Goal: Information Seeking & Learning: Learn about a topic

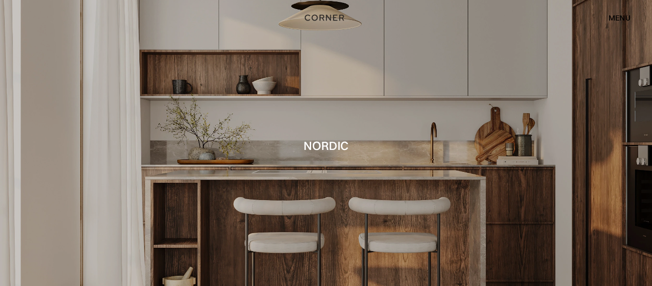
click at [334, 148] on h1 "Nordic" at bounding box center [326, 145] width 45 height 13
click at [616, 17] on div "menu" at bounding box center [620, 18] width 22 height 8
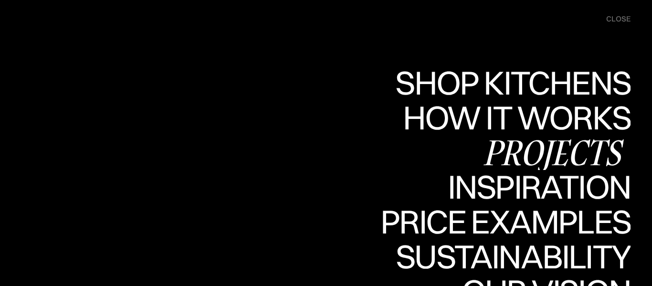
scroll to position [267, 0]
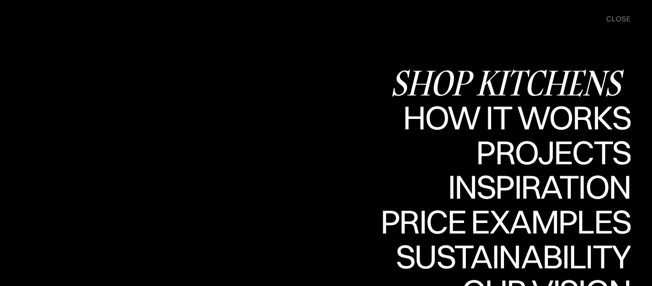
click at [530, 76] on div "Shop Kitchens" at bounding box center [510, 82] width 240 height 33
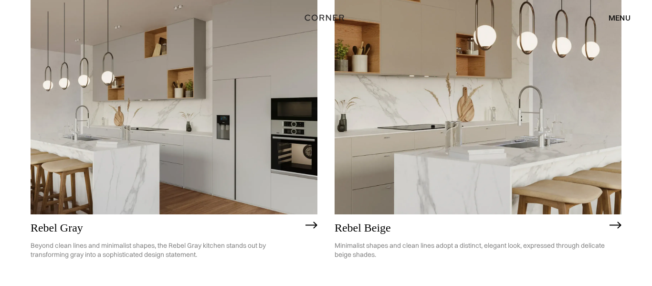
scroll to position [1965, 0]
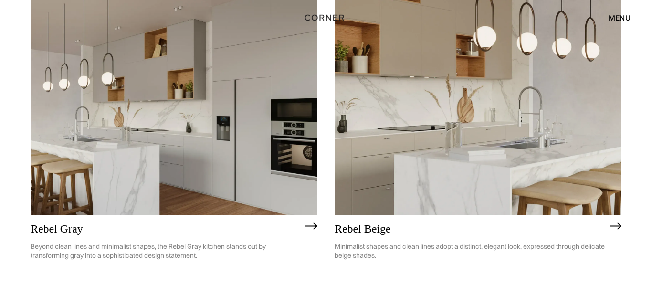
click at [574, 135] on img at bounding box center [478, 101] width 287 height 230
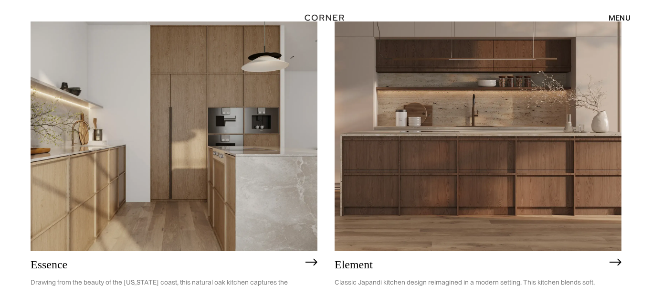
scroll to position [482, 0]
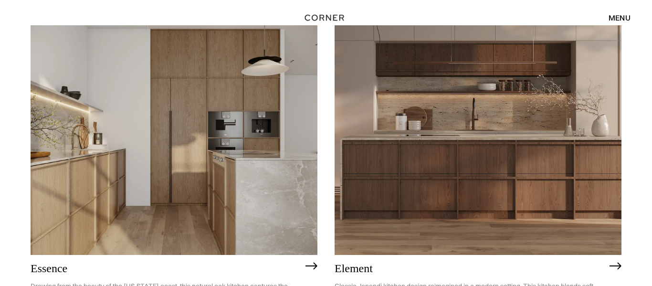
click at [143, 186] on img at bounding box center [174, 140] width 287 height 230
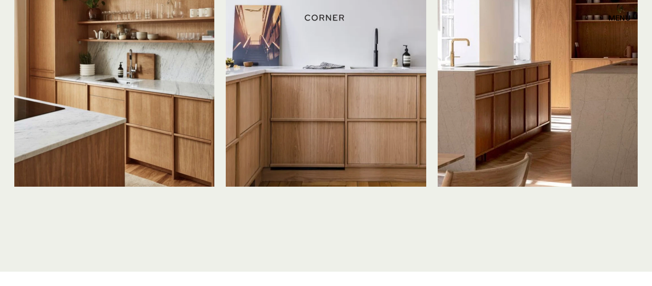
scroll to position [2337, 0]
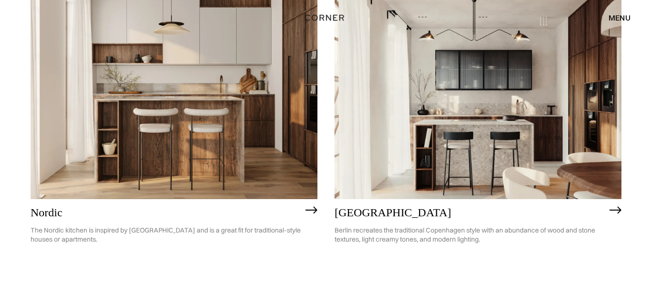
scroll to position [177, 0]
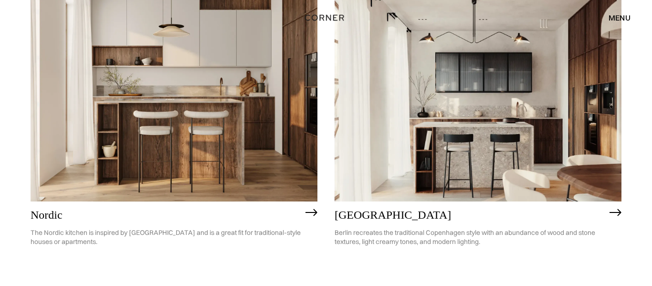
click at [470, 172] on img at bounding box center [478, 87] width 287 height 230
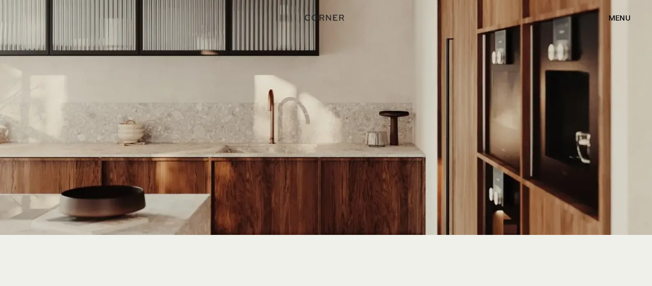
scroll to position [2013, 0]
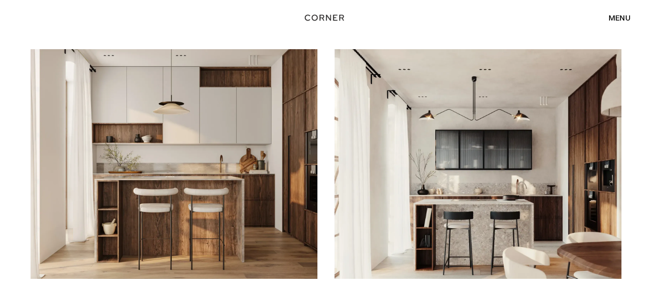
scroll to position [107, 0]
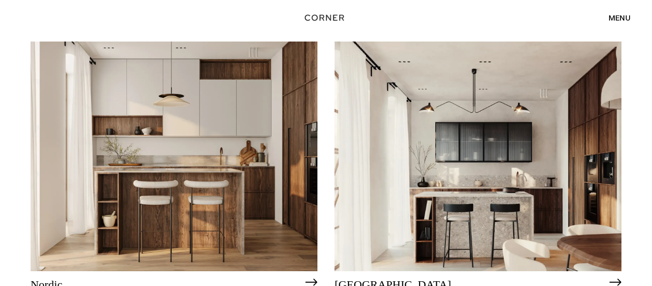
click at [188, 167] on img at bounding box center [174, 157] width 287 height 230
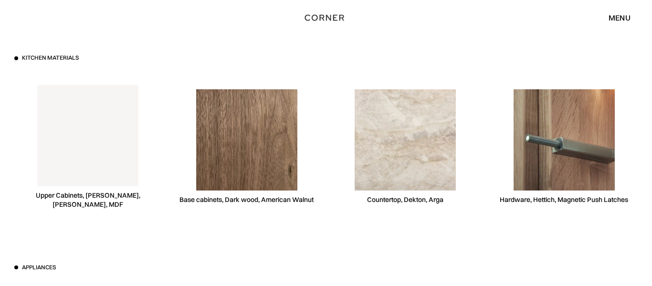
scroll to position [2636, 0]
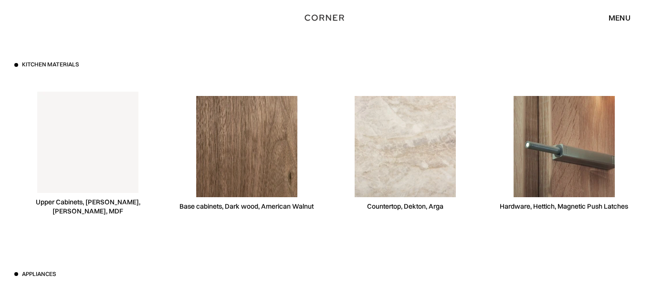
click at [127, 131] on img at bounding box center [87, 142] width 101 height 101
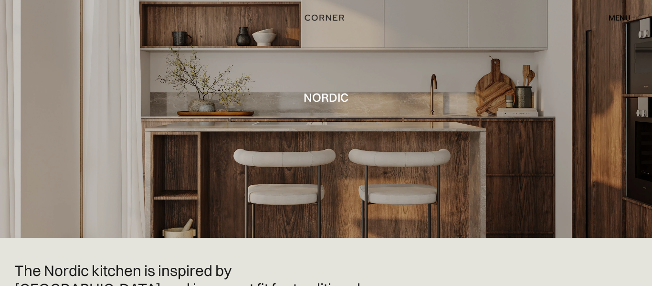
scroll to position [0, 0]
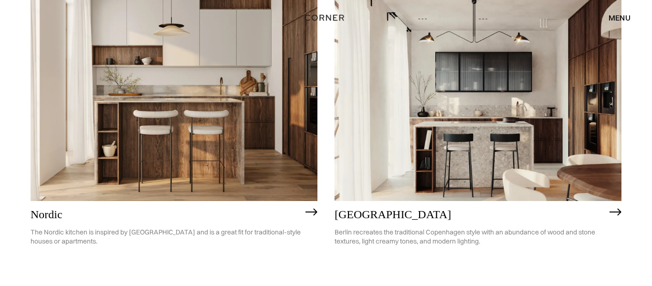
scroll to position [168, 0]
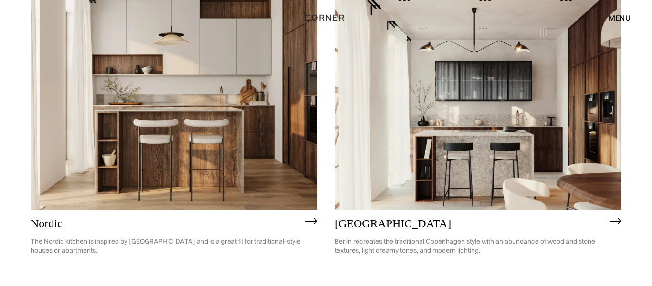
click at [233, 192] on img at bounding box center [174, 95] width 287 height 230
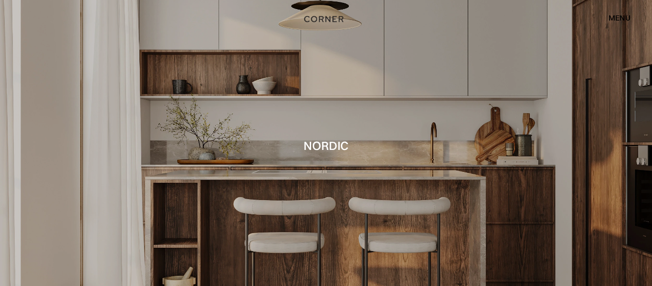
click at [323, 20] on img "home" at bounding box center [323, 19] width 39 height 12
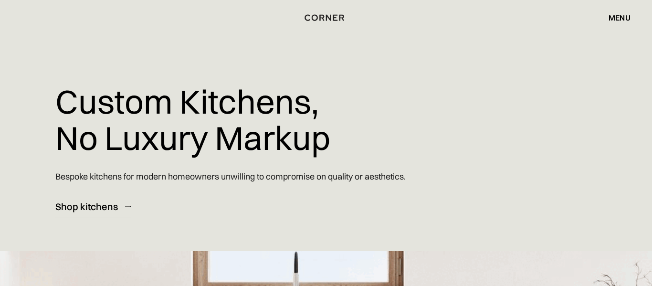
click at [617, 16] on div "menu" at bounding box center [620, 18] width 22 height 8
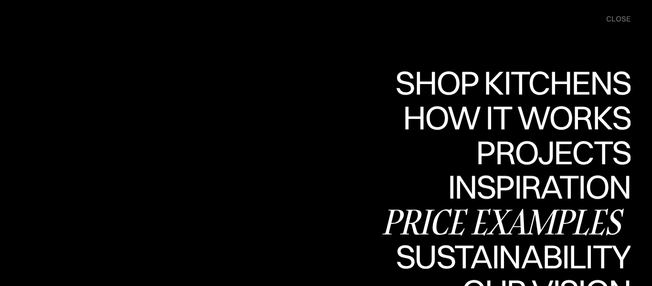
scroll to position [236, 0]
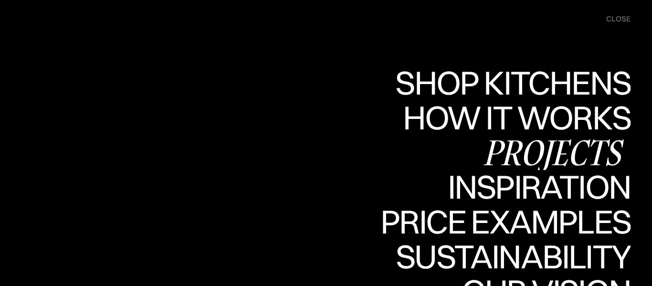
click at [0, 0] on div "Projects" at bounding box center [0, 0] width 0 height 0
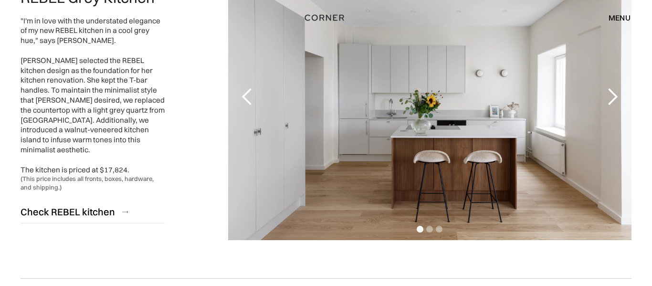
scroll to position [191, 0]
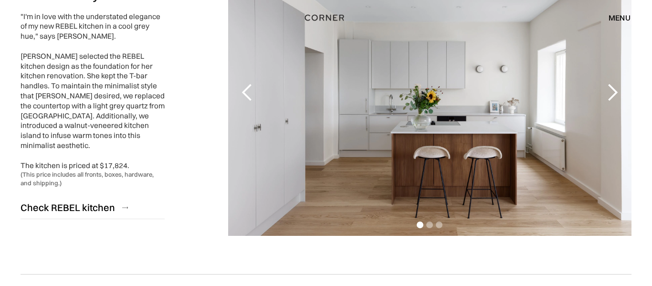
click at [618, 87] on div "next slide" at bounding box center [612, 92] width 19 height 19
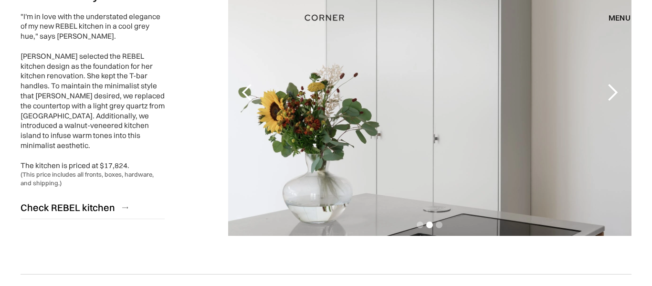
click at [618, 87] on div "next slide" at bounding box center [612, 92] width 19 height 19
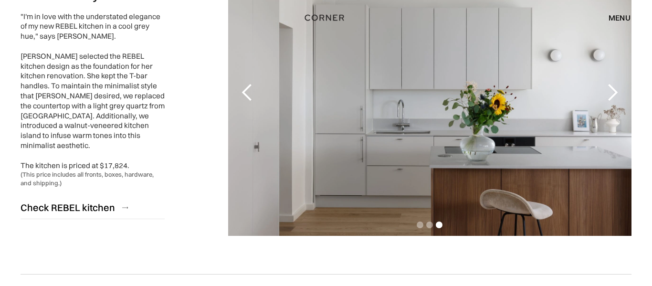
click at [618, 87] on div "next slide" at bounding box center [612, 92] width 19 height 19
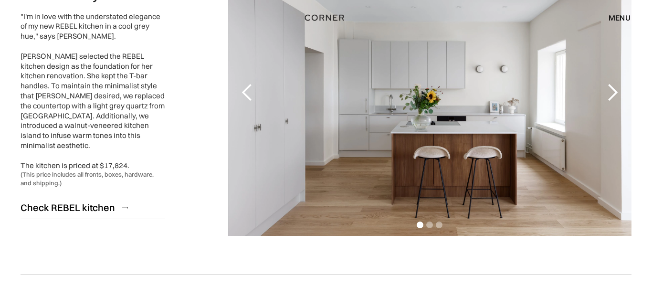
click at [618, 87] on div "next slide" at bounding box center [612, 92] width 19 height 19
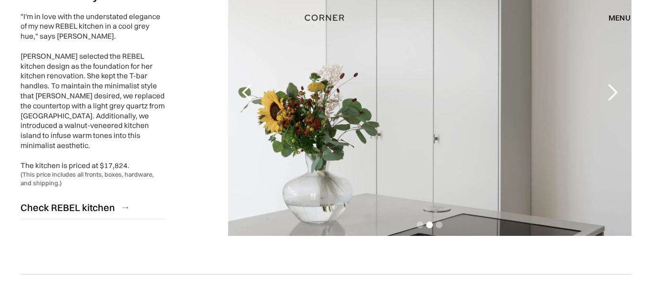
click at [618, 87] on div "next slide" at bounding box center [612, 92] width 19 height 19
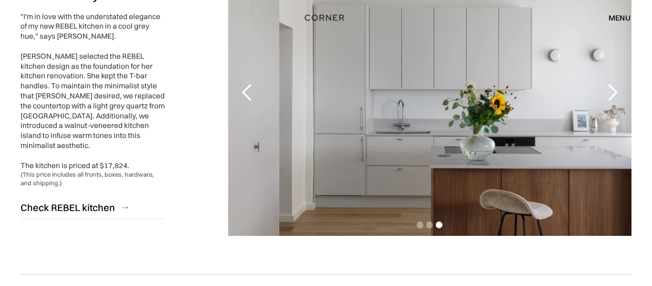
click at [618, 87] on div "next slide" at bounding box center [612, 92] width 19 height 19
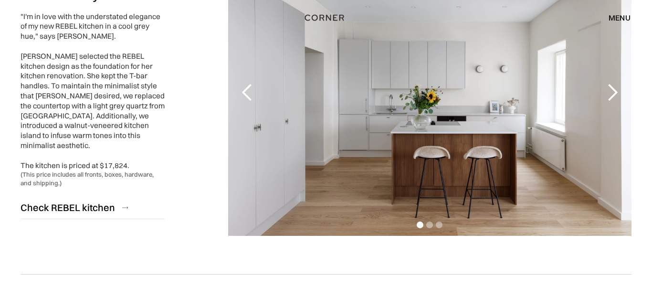
click at [618, 87] on div "next slide" at bounding box center [612, 92] width 19 height 19
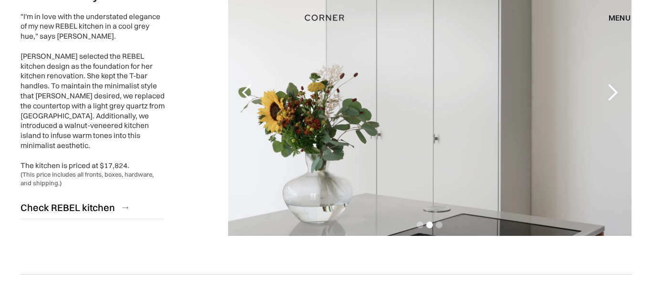
click at [618, 87] on div "next slide" at bounding box center [612, 92] width 19 height 19
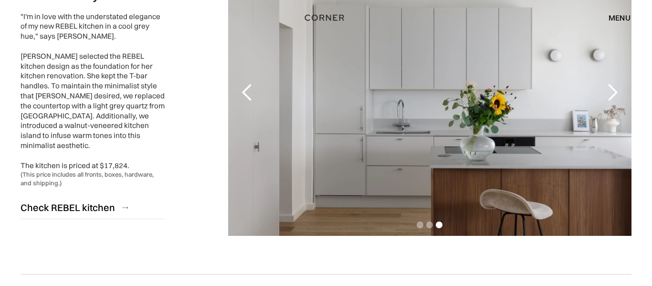
click at [618, 87] on div "next slide" at bounding box center [612, 92] width 19 height 19
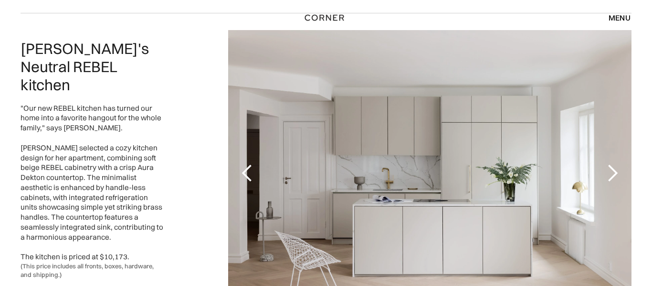
scroll to position [1498, 0]
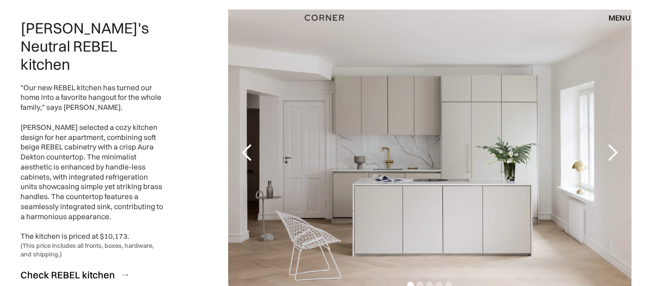
click at [615, 144] on div "next slide" at bounding box center [612, 152] width 19 height 19
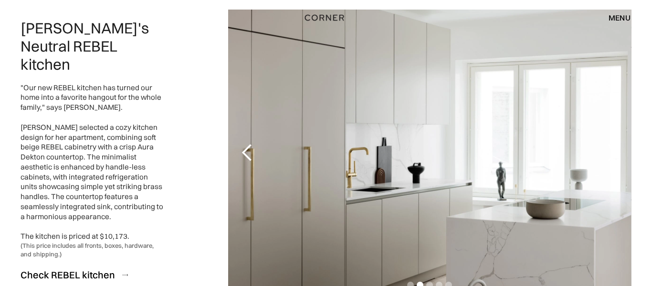
click at [615, 144] on div "next slide" at bounding box center [612, 152] width 19 height 19
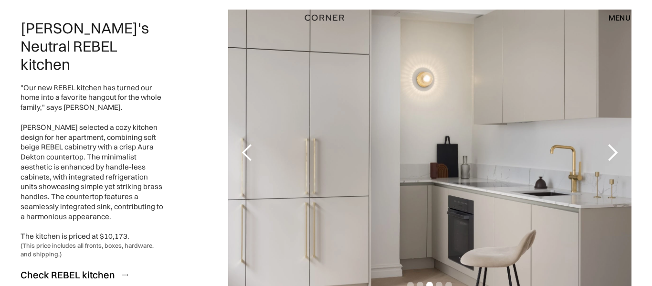
click at [615, 144] on div "next slide" at bounding box center [612, 152] width 19 height 19
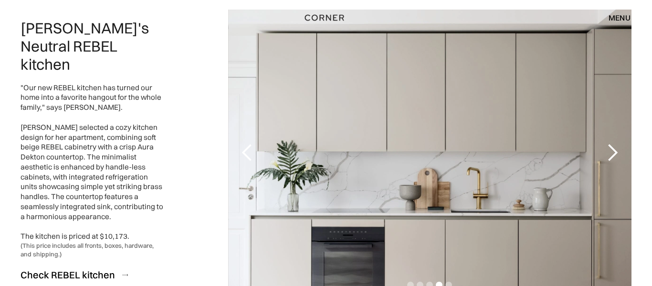
click at [615, 144] on div "next slide" at bounding box center [612, 152] width 19 height 19
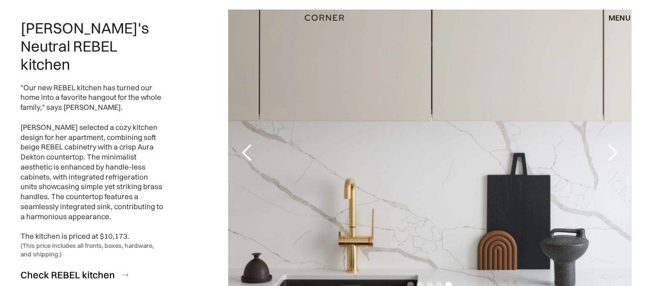
click at [615, 144] on div "next slide" at bounding box center [612, 152] width 19 height 19
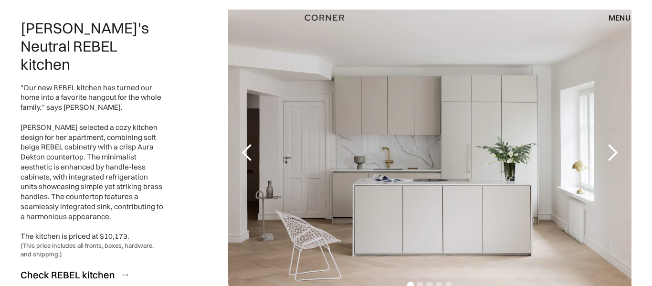
click at [615, 144] on div "next slide" at bounding box center [612, 152] width 19 height 19
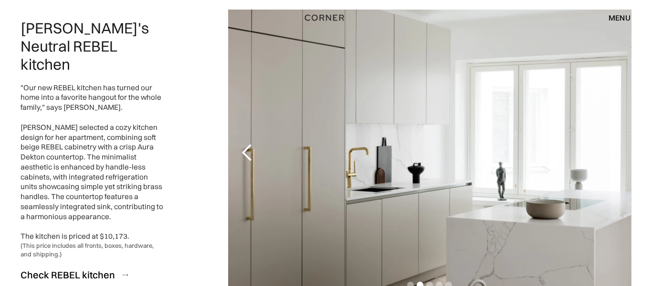
click at [615, 144] on div "next slide" at bounding box center [612, 152] width 19 height 19
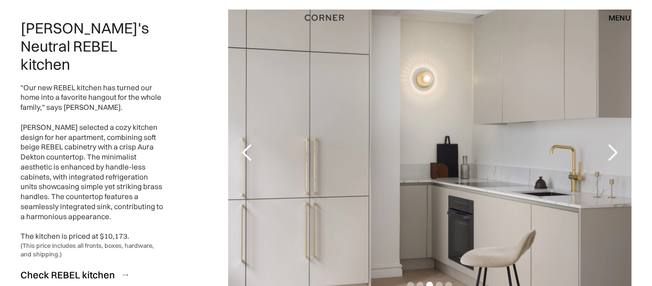
click at [615, 144] on div "next slide" at bounding box center [612, 152] width 19 height 19
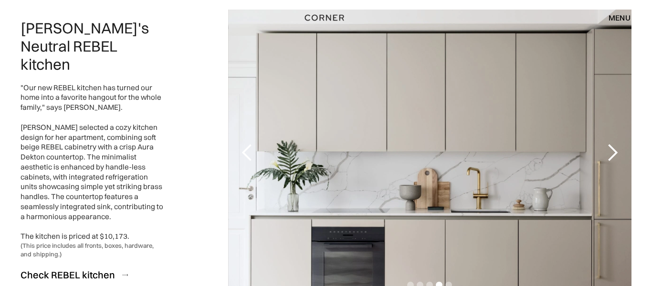
click at [615, 144] on div "next slide" at bounding box center [612, 152] width 19 height 19
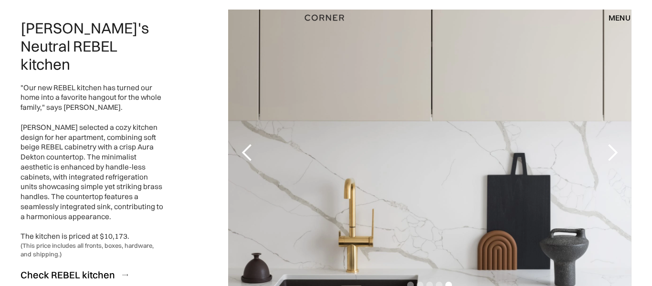
click at [615, 144] on div "next slide" at bounding box center [612, 152] width 19 height 19
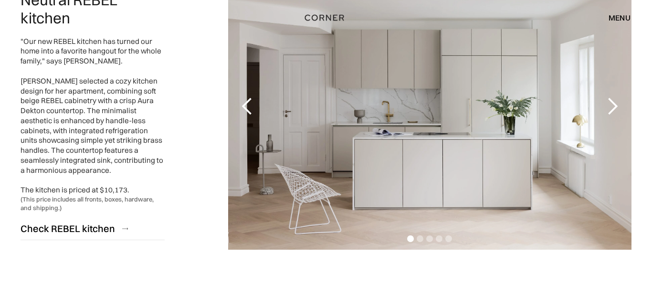
scroll to position [1543, 0]
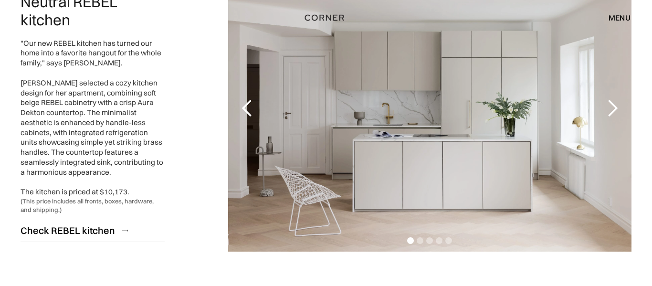
click at [241, 107] on div "previous slide" at bounding box center [247, 108] width 19 height 19
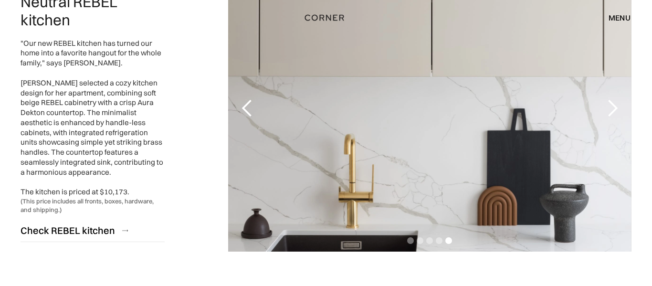
click at [241, 107] on div "previous slide" at bounding box center [247, 108] width 19 height 19
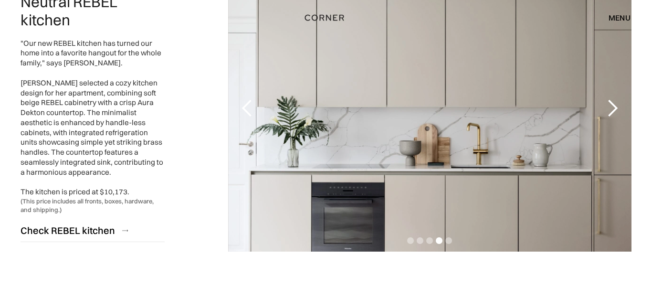
click at [241, 107] on div "previous slide" at bounding box center [247, 108] width 19 height 19
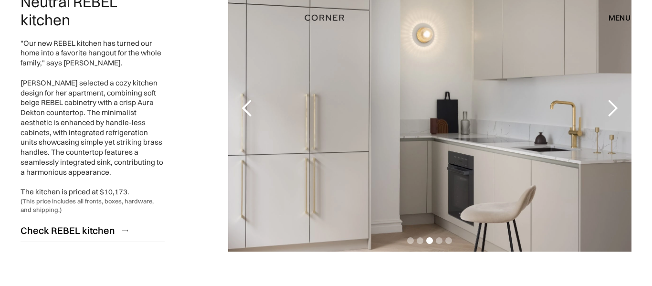
click at [241, 107] on div "previous slide" at bounding box center [247, 108] width 19 height 19
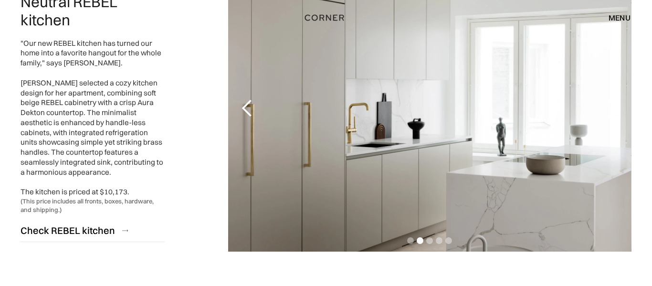
click at [241, 107] on div "previous slide" at bounding box center [247, 108] width 19 height 19
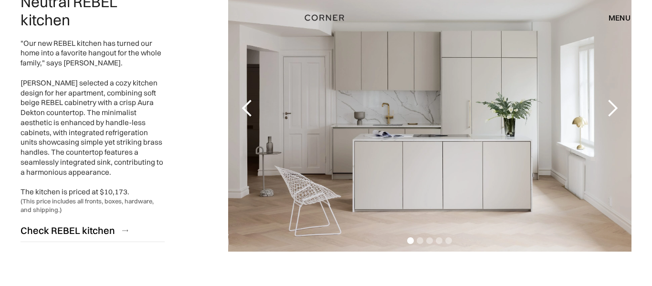
click at [241, 107] on div "previous slide" at bounding box center [247, 108] width 19 height 19
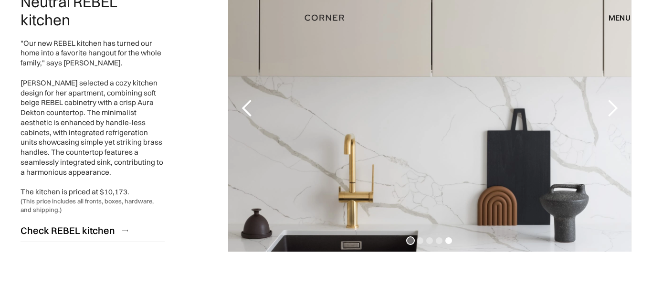
click at [412, 242] on div "Show slide 1 of 5" at bounding box center [410, 240] width 7 height 7
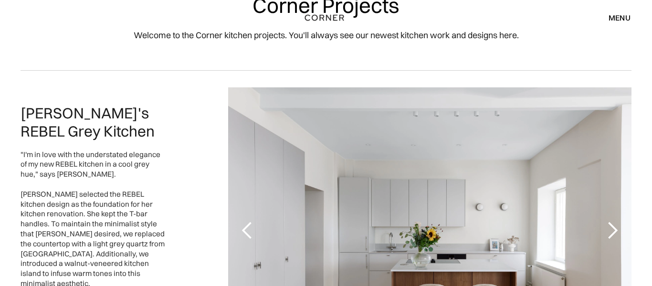
scroll to position [60, 0]
